Goal: Task Accomplishment & Management: Complete application form

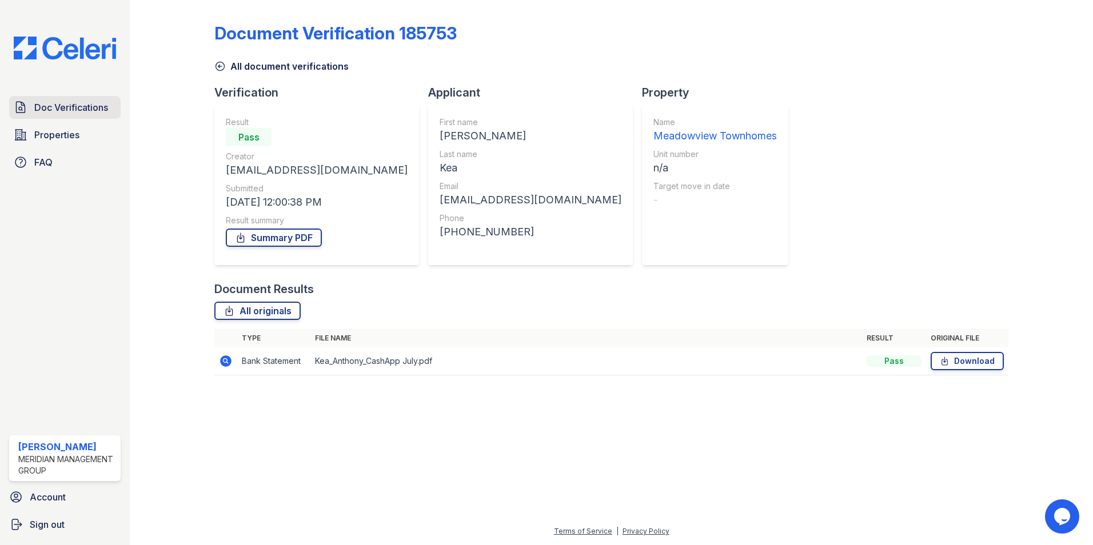
click at [57, 100] on link "Doc Verifications" at bounding box center [64, 107] width 111 height 23
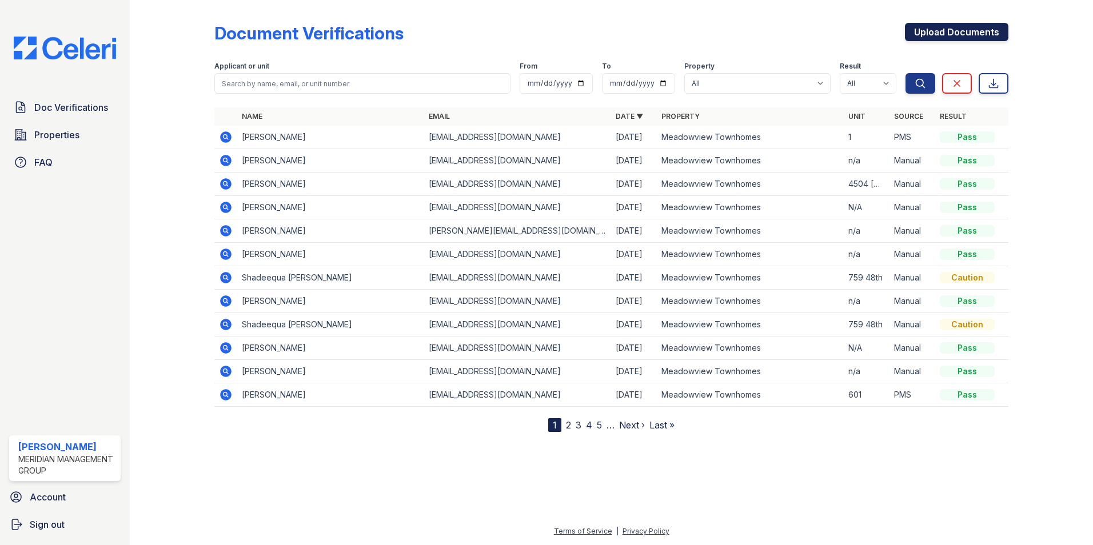
click at [937, 29] on link "Upload Documents" at bounding box center [956, 32] width 103 height 18
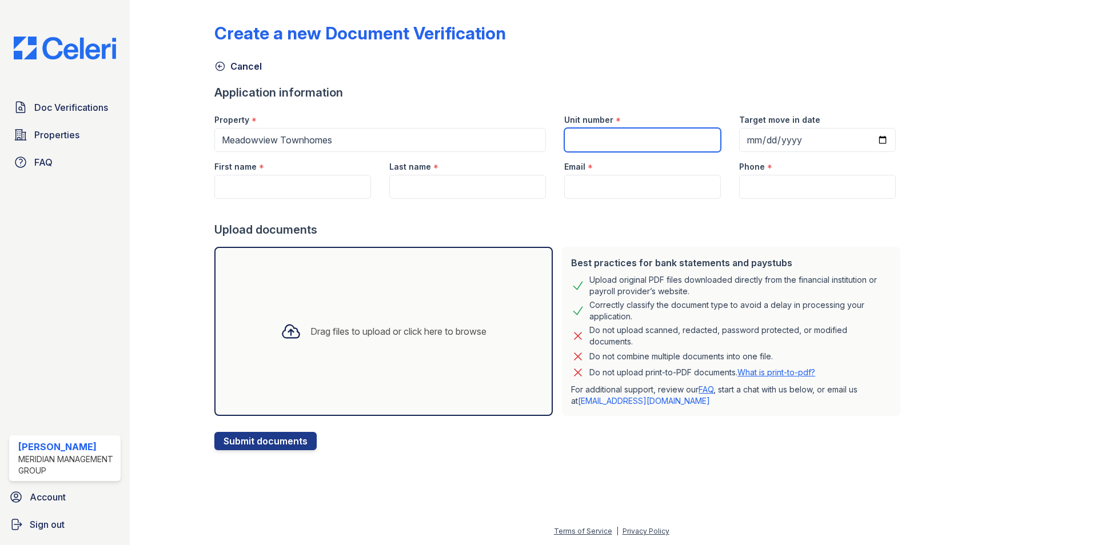
click at [608, 139] on input "Unit number" at bounding box center [642, 140] width 157 height 24
type input "N/A"
type input "Makalah"
type input "[PERSON_NAME]"
type input "[EMAIL_ADDRESS][DOMAIN_NAME]"
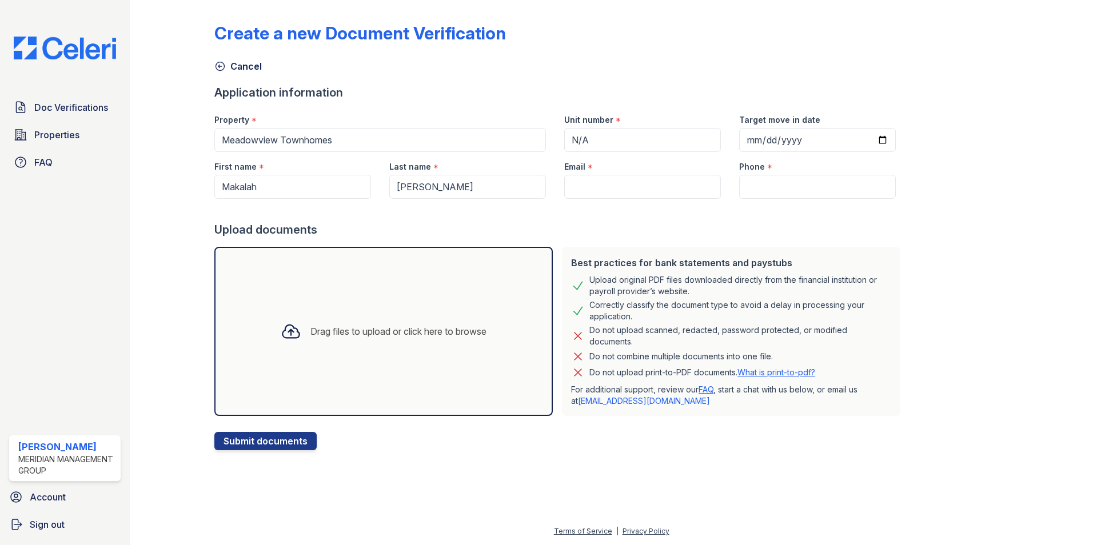
type input "[PHONE_NUMBER]"
click at [596, 232] on div "Upload documents" at bounding box center [559, 230] width 690 height 16
click at [316, 191] on input "Makalah" at bounding box center [292, 187] width 157 height 24
type input "M"
drag, startPoint x: 478, startPoint y: 186, endPoint x: 342, endPoint y: 191, distance: 135.6
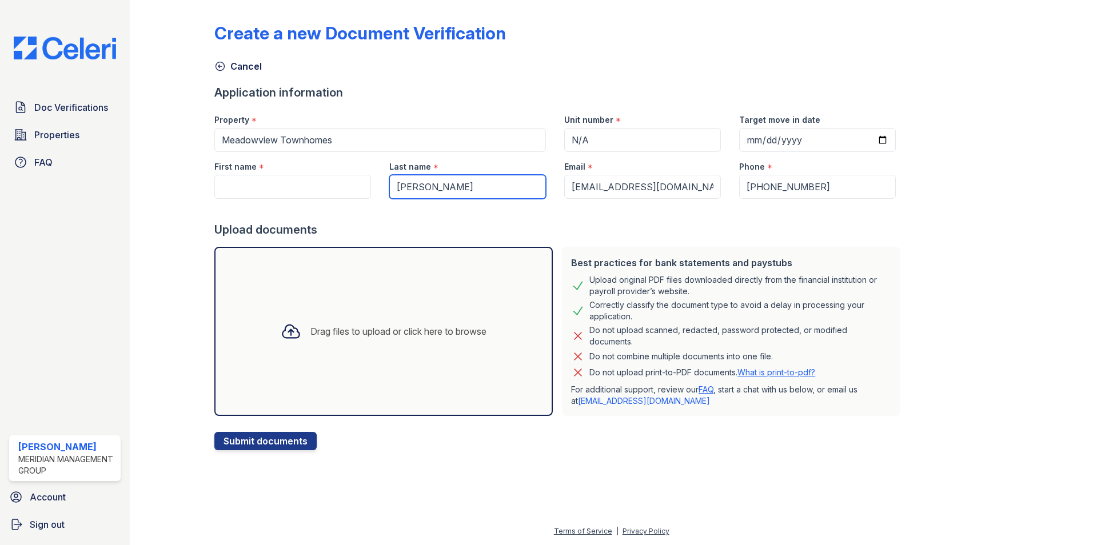
click at [342, 191] on div "First name * Last name * [PERSON_NAME] Email * [EMAIL_ADDRESS][DOMAIN_NAME] Pho…" at bounding box center [555, 175] width 700 height 47
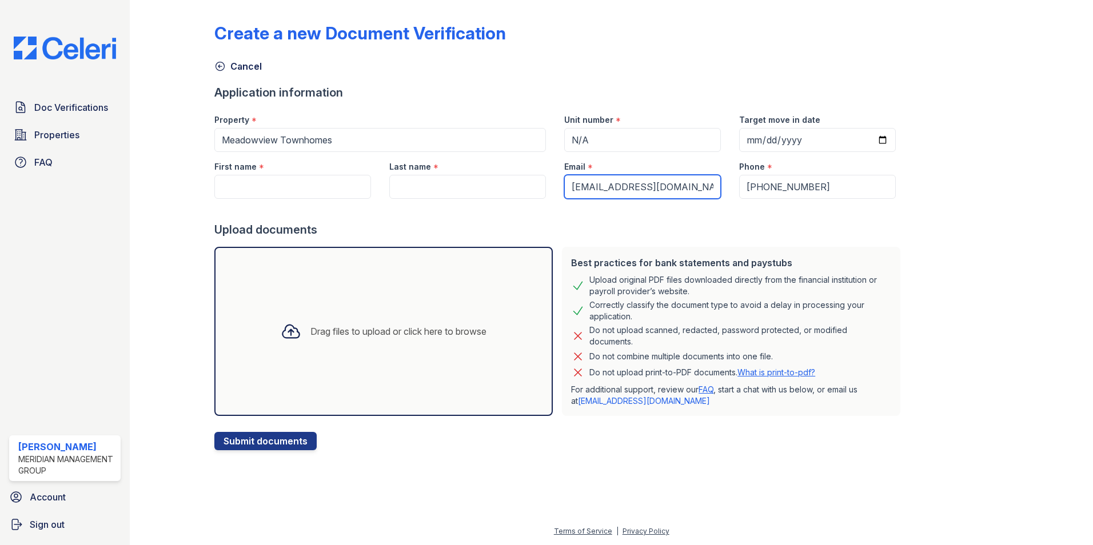
drag, startPoint x: 685, startPoint y: 185, endPoint x: 549, endPoint y: 191, distance: 135.6
click at [555, 191] on div "Email * [EMAIL_ADDRESS][DOMAIN_NAME]" at bounding box center [642, 175] width 175 height 47
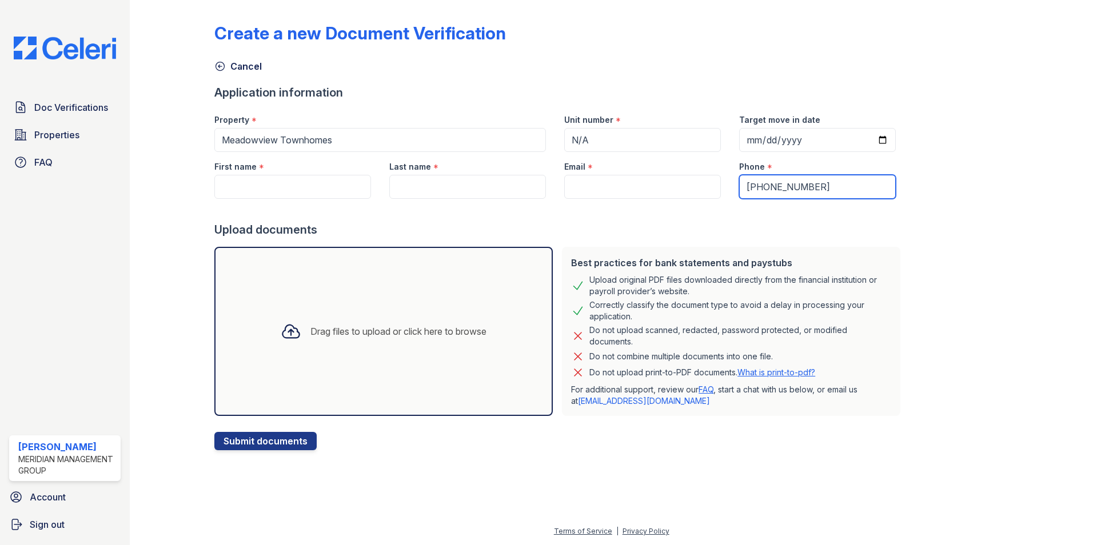
drag, startPoint x: 820, startPoint y: 187, endPoint x: 662, endPoint y: 190, distance: 157.8
click at [667, 190] on div "First name * Last name * Email * Phone * [PHONE_NUMBER]" at bounding box center [555, 175] width 700 height 47
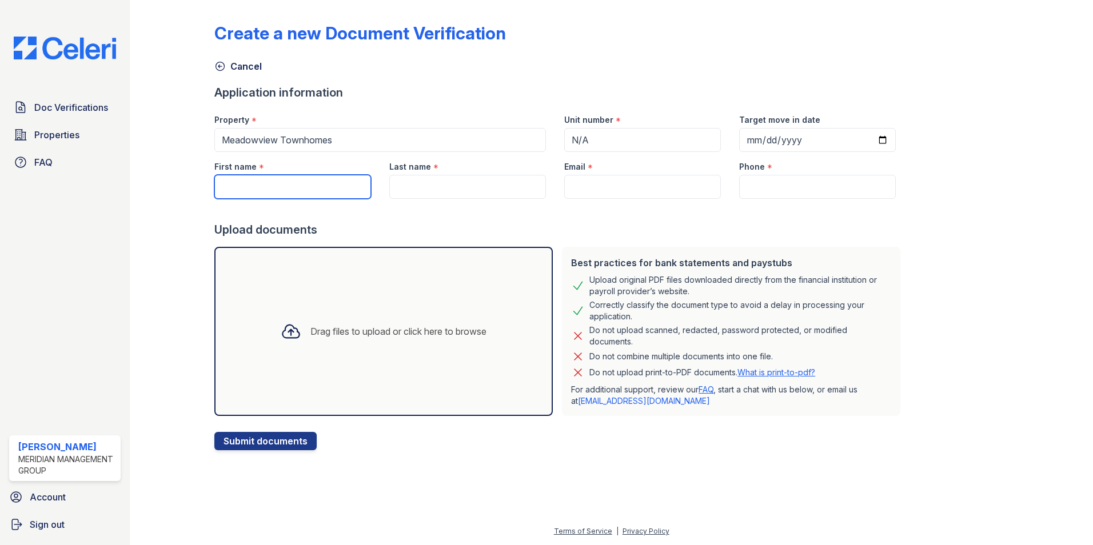
click at [267, 183] on input "First name" at bounding box center [292, 187] width 157 height 24
click at [281, 187] on input "First name" at bounding box center [292, 187] width 157 height 24
type input "[PERSON_NAME]"
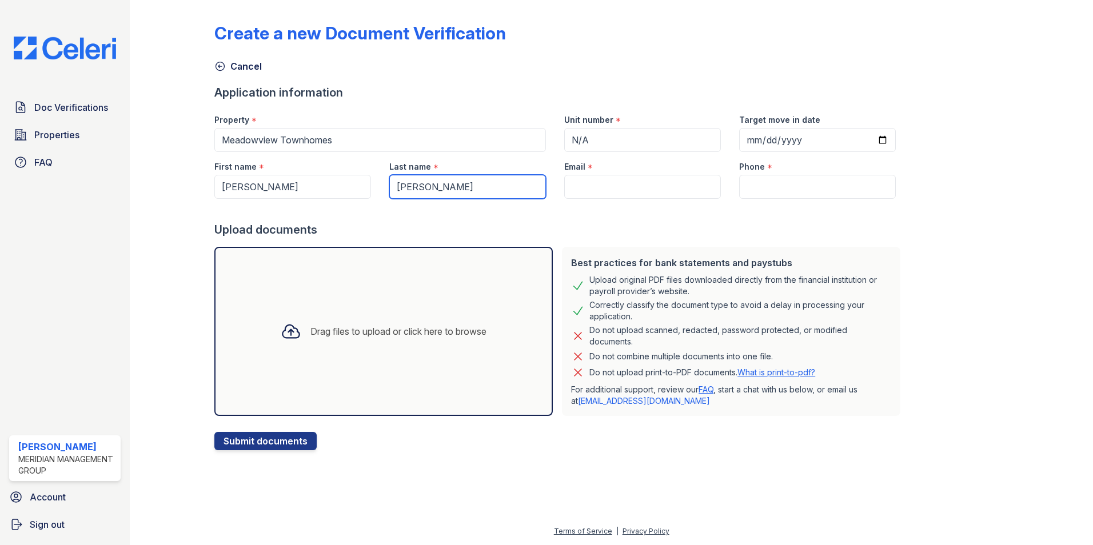
type input "[PERSON_NAME]"
click at [590, 185] on input "Email" at bounding box center [642, 187] width 157 height 24
click at [618, 179] on input "Email" at bounding box center [642, 187] width 157 height 24
paste input "[EMAIL_ADDRESS][DOMAIN_NAME]"
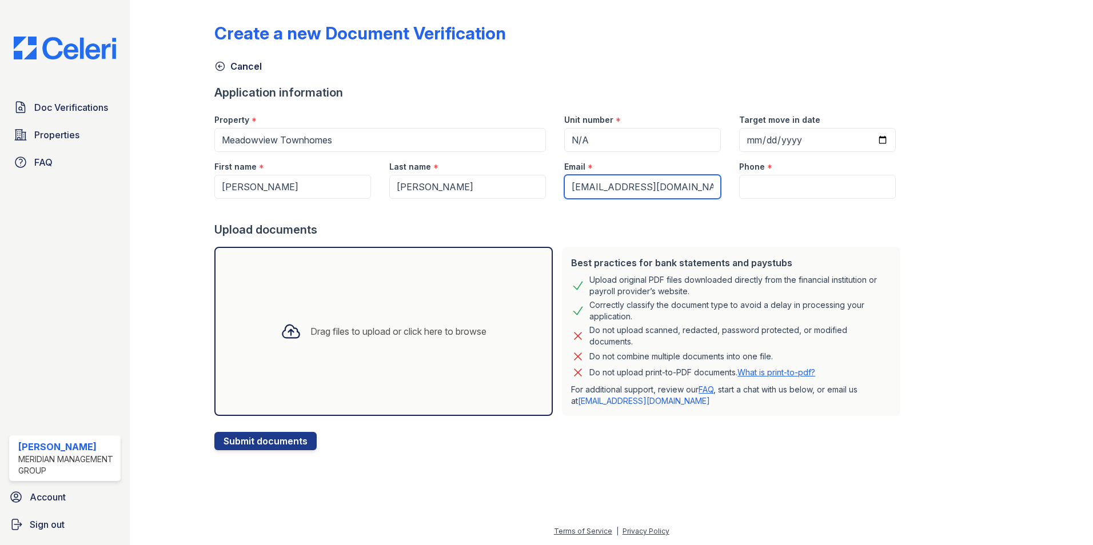
type input "[EMAIL_ADDRESS][DOMAIN_NAME]"
click at [808, 183] on input "Phone" at bounding box center [817, 187] width 157 height 24
click at [765, 189] on input "Phone" at bounding box center [817, 187] width 157 height 24
paste input "[PHONE_NUMBER]"
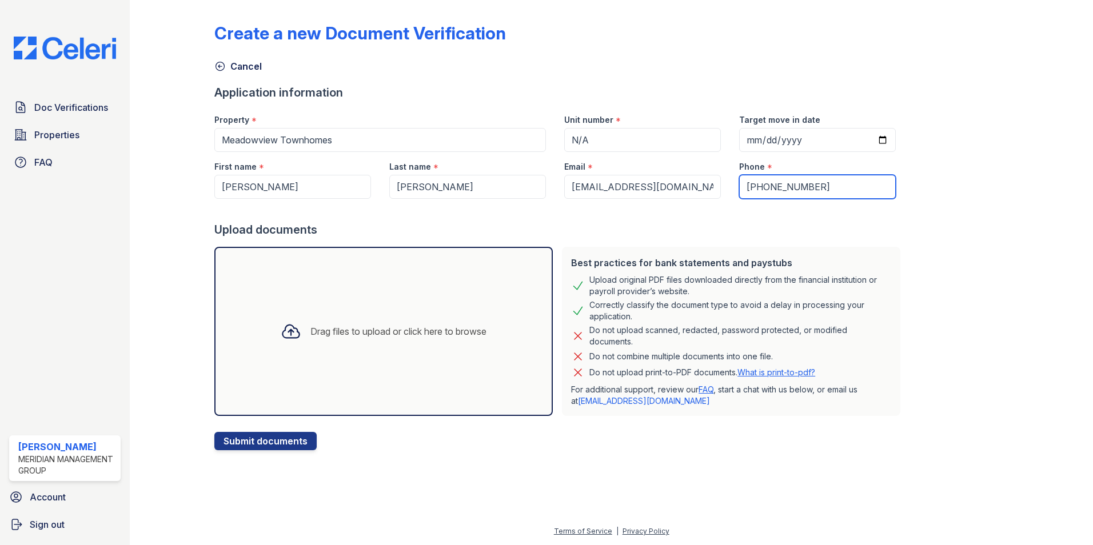
type input "[PHONE_NUMBER]"
click at [382, 329] on div "Drag files to upload or click here to browse" at bounding box center [398, 332] width 176 height 14
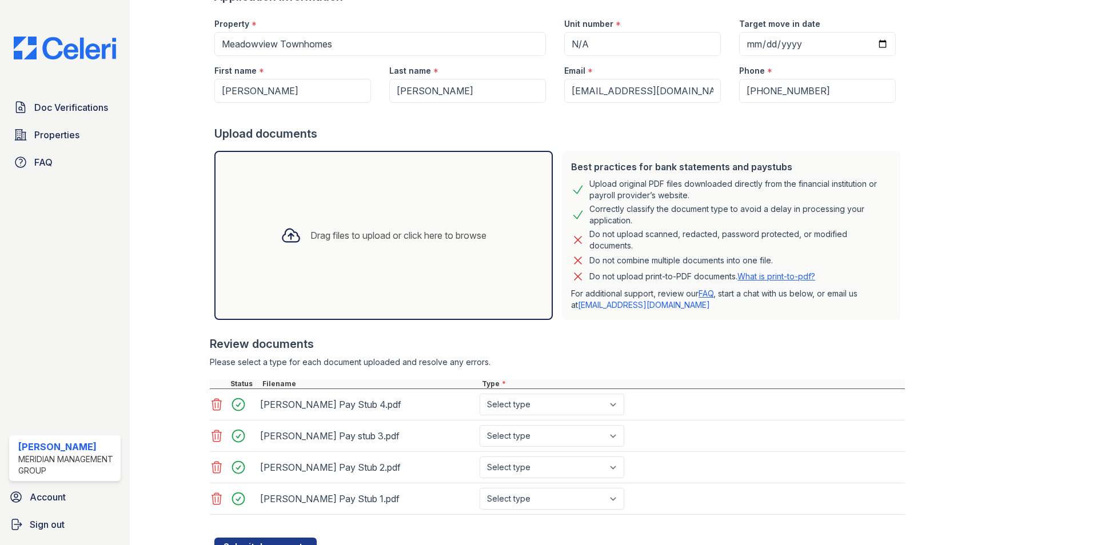
scroll to position [142, 0]
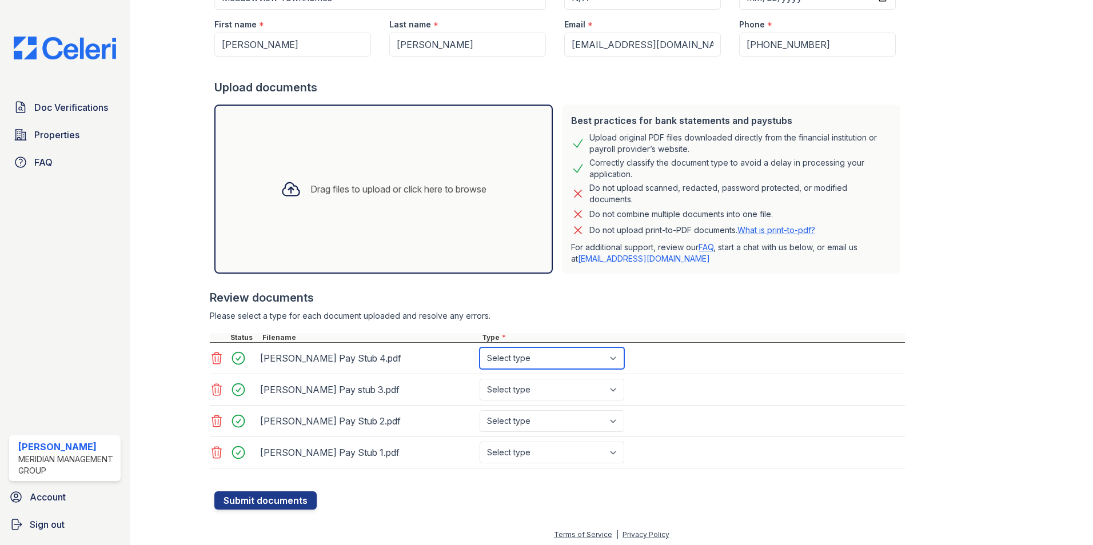
click at [528, 363] on select "Select type Paystub Bank Statement Offer Letter Tax Documents Benefit Award Let…" at bounding box center [552, 359] width 145 height 22
select select "paystub"
click at [480, 348] on select "Select type Paystub Bank Statement Offer Letter Tax Documents Benefit Award Let…" at bounding box center [552, 359] width 145 height 22
click at [519, 397] on select "Select type Paystub Bank Statement Offer Letter Tax Documents Benefit Award Let…" at bounding box center [552, 390] width 145 height 22
select select "paystub"
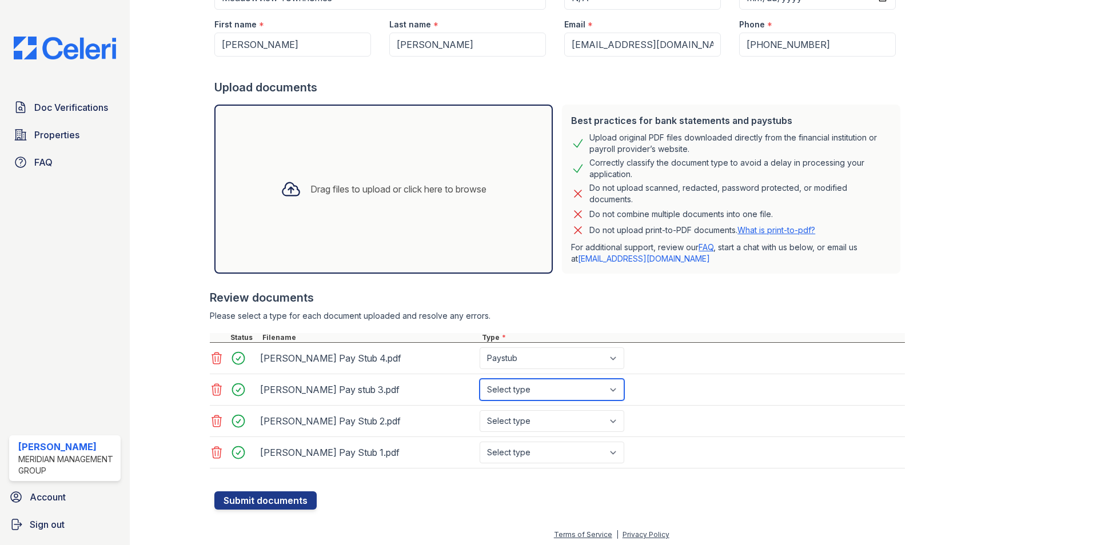
click at [480, 379] on select "Select type Paystub Bank Statement Offer Letter Tax Documents Benefit Award Let…" at bounding box center [552, 390] width 145 height 22
drag, startPoint x: 518, startPoint y: 422, endPoint x: 519, endPoint y: 431, distance: 9.2
click at [518, 422] on select "Select type Paystub Bank Statement Offer Letter Tax Documents Benefit Award Let…" at bounding box center [552, 421] width 145 height 22
select select "paystub"
click at [480, 410] on select "Select type Paystub Bank Statement Offer Letter Tax Documents Benefit Award Let…" at bounding box center [552, 421] width 145 height 22
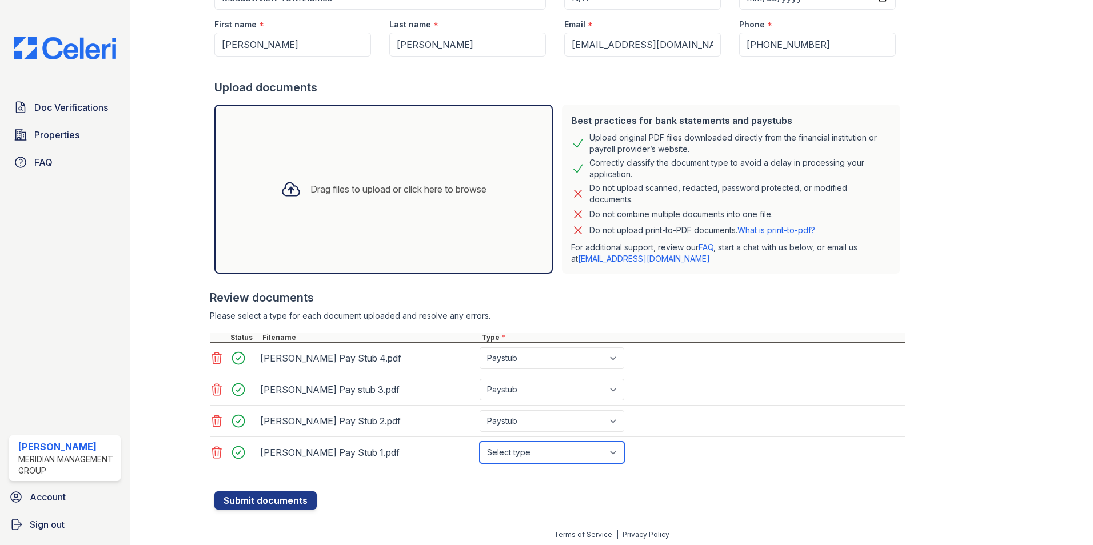
click at [512, 447] on select "Select type Paystub Bank Statement Offer Letter Tax Documents Benefit Award Let…" at bounding box center [552, 453] width 145 height 22
select select "paystub"
click at [480, 442] on select "Select type Paystub Bank Statement Offer Letter Tax Documents Benefit Award Let…" at bounding box center [552, 453] width 145 height 22
click at [247, 504] on button "Submit documents" at bounding box center [265, 501] width 102 height 18
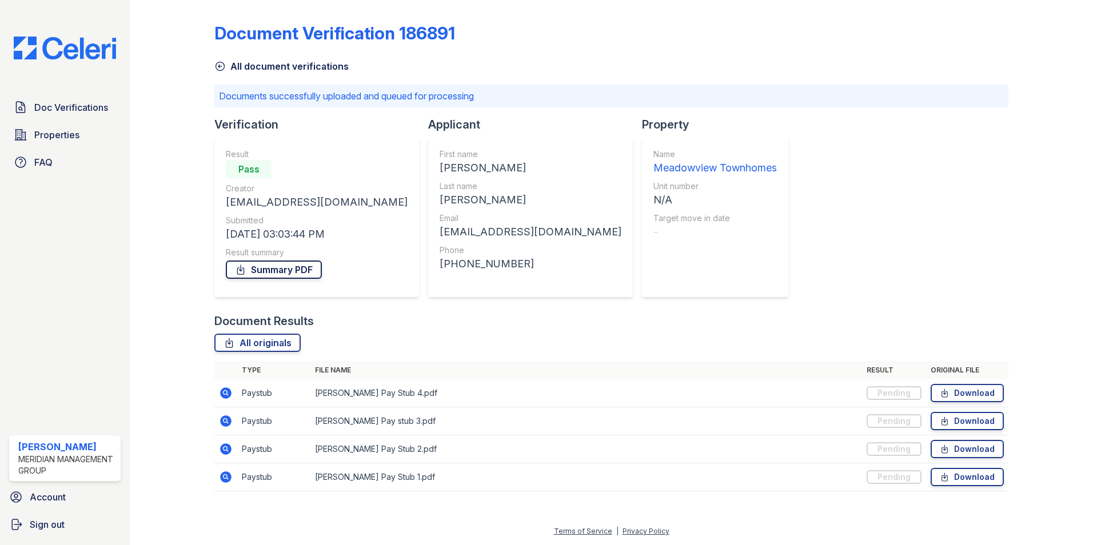
drag, startPoint x: 298, startPoint y: 271, endPoint x: 305, endPoint y: 269, distance: 7.2
click at [298, 270] on link "Summary PDF" at bounding box center [274, 270] width 96 height 18
